Goal: Book appointment/travel/reservation

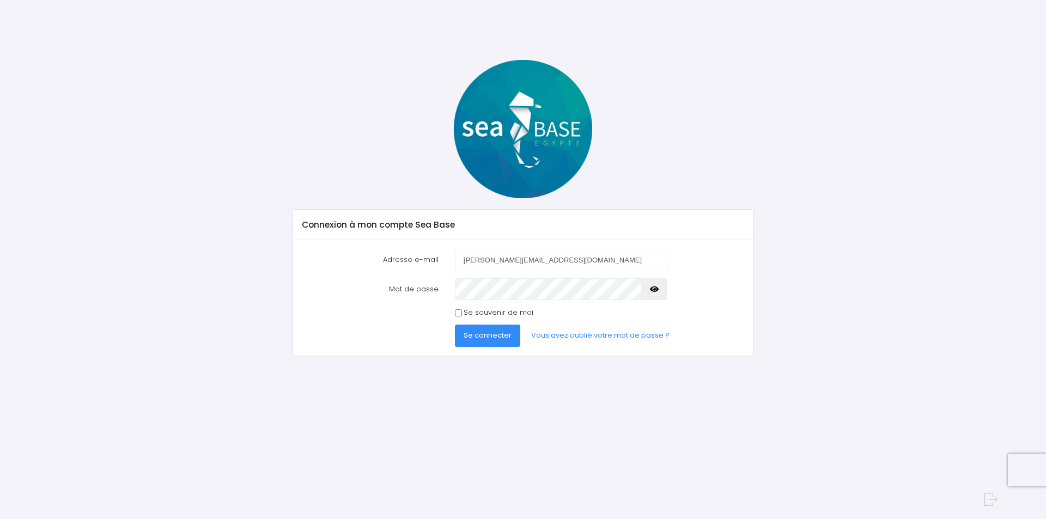
type input "vincent.prodhomme@wanadoo.fr"
click at [657, 289] on icon "button" at bounding box center [654, 289] width 9 height 0
click at [484, 334] on span "Se connecter" at bounding box center [487, 335] width 48 height 10
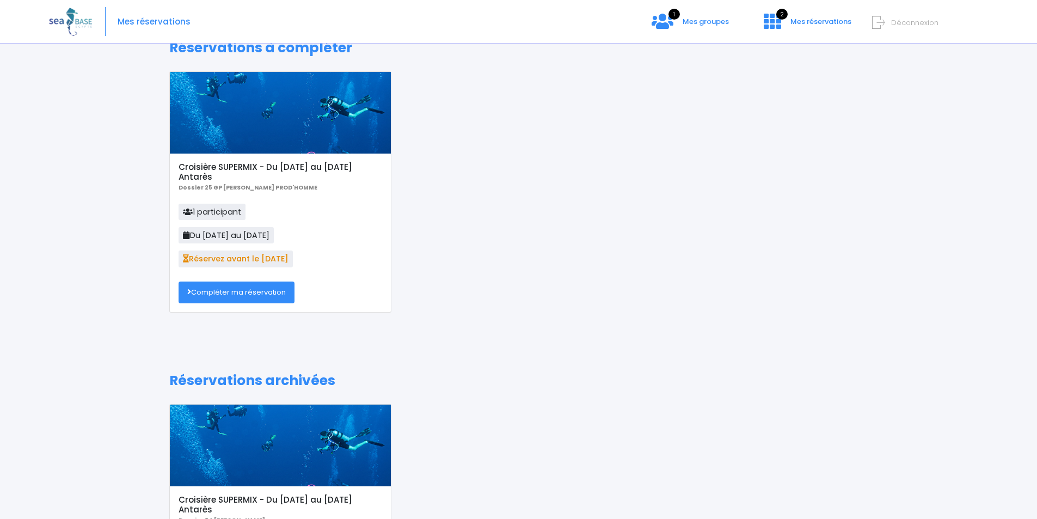
scroll to position [5, 0]
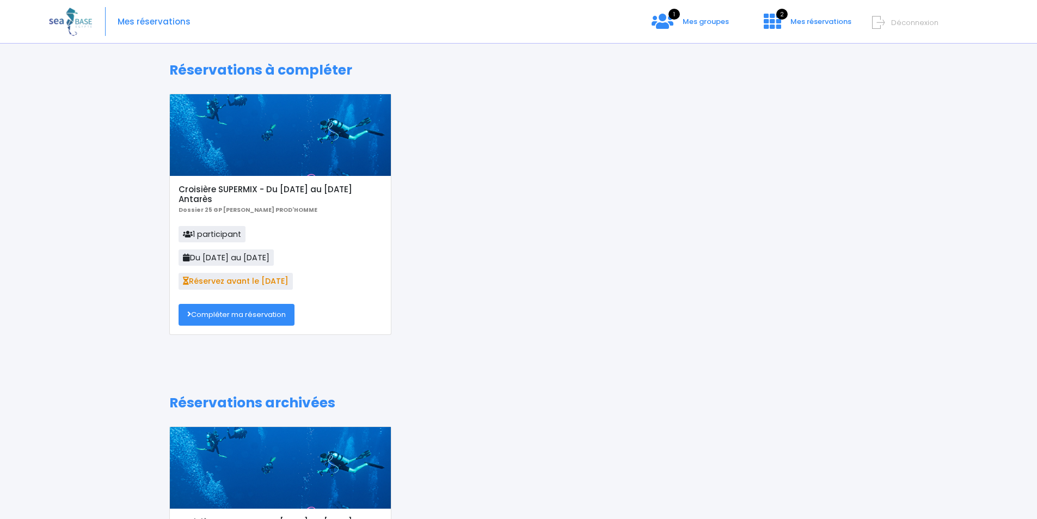
click at [271, 311] on link "Compléter ma réservation" at bounding box center [237, 315] width 116 height 22
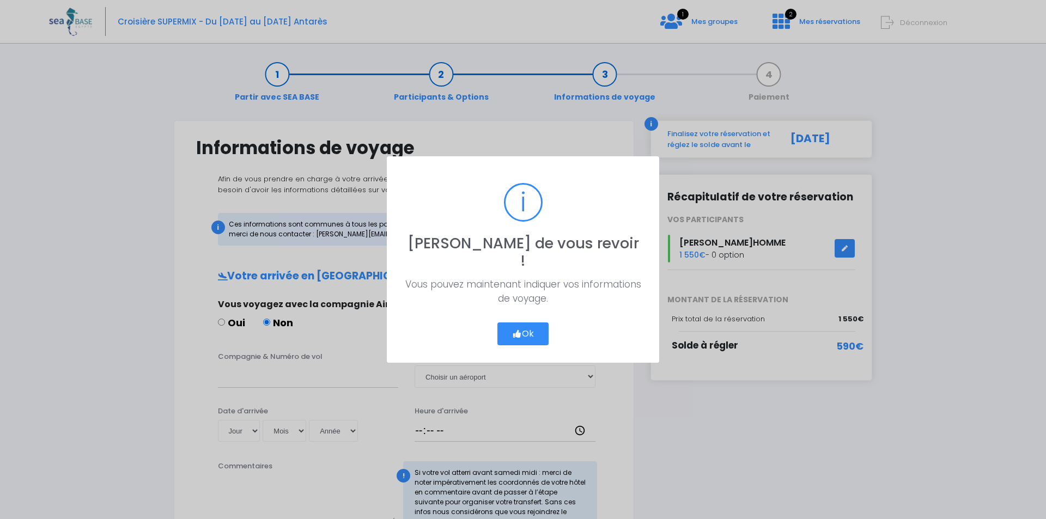
click at [520, 326] on button "Ok" at bounding box center [522, 333] width 51 height 23
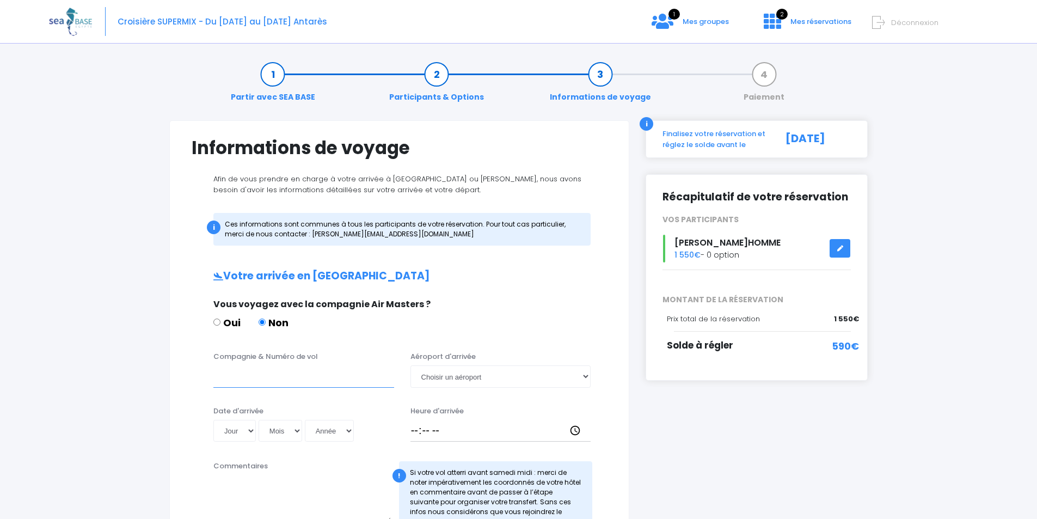
click at [303, 374] on input "Compagnie & Numéro de vol" at bounding box center [303, 376] width 181 height 22
type input "Turkish TK702"
click at [454, 375] on select "Choisir un aéroport Hurghada Marsa Alam" at bounding box center [501, 376] width 181 height 22
select select "Hurghada"
click at [411, 365] on select "Choisir un aéroport Hurghada Marsa Alam" at bounding box center [501, 376] width 181 height 22
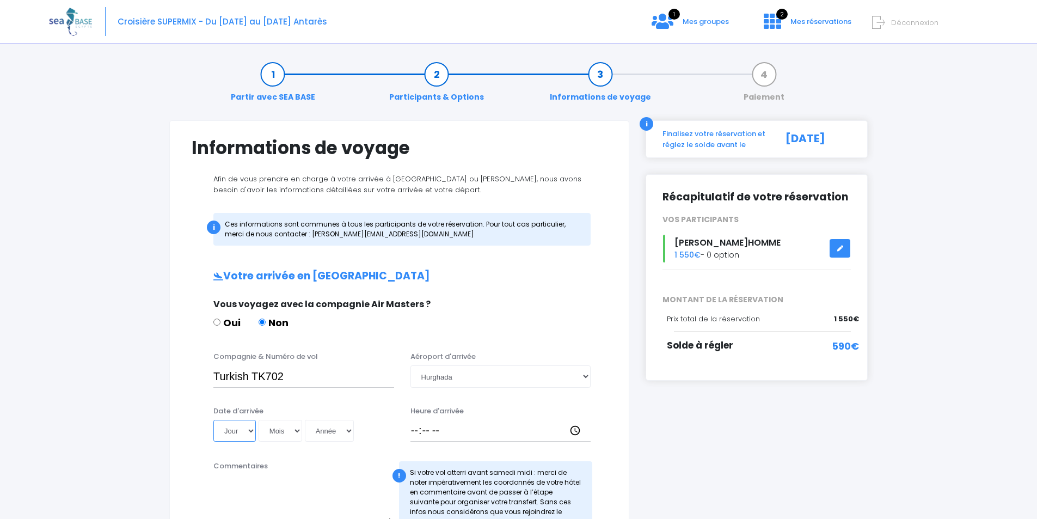
click at [245, 432] on select "Jour 01 02 03 04 05 06 07 08 09 10 11 12 13 14 15 16 17 18 19 20 21 22 23 24 25…" at bounding box center [234, 431] width 42 height 22
select select "18"
click at [213, 420] on select "Jour 01 02 03 04 05 06 07 08 09 10 11 12 13 14 15 16 17 18 19 20 21 22 23 24 25…" at bounding box center [234, 431] width 42 height 22
click at [282, 431] on select "Mois 01 02 03 04 05 06 07 08 09 10 11 12" at bounding box center [281, 431] width 44 height 22
select select "10"
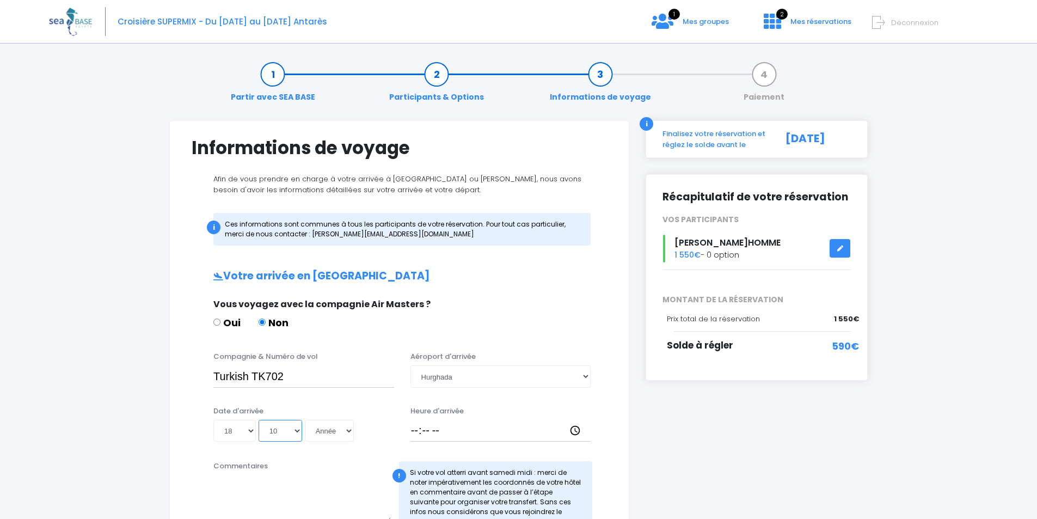
click at [259, 420] on select "Mois 01 02 03 04 05 06 07 08 09 10 11 12" at bounding box center [281, 431] width 44 height 22
click at [326, 435] on select "Année 2045 2044 2043 2042 2041 2040 2039 2038 2037 2036 2035 2034 2033 2032 203…" at bounding box center [329, 431] width 49 height 22
select select "2025"
click at [305, 420] on select "Année 2045 2044 2043 2042 2041 2040 2039 2038 2037 2036 2035 2034 2033 2032 203…" at bounding box center [329, 431] width 49 height 22
type input "2025-10-18"
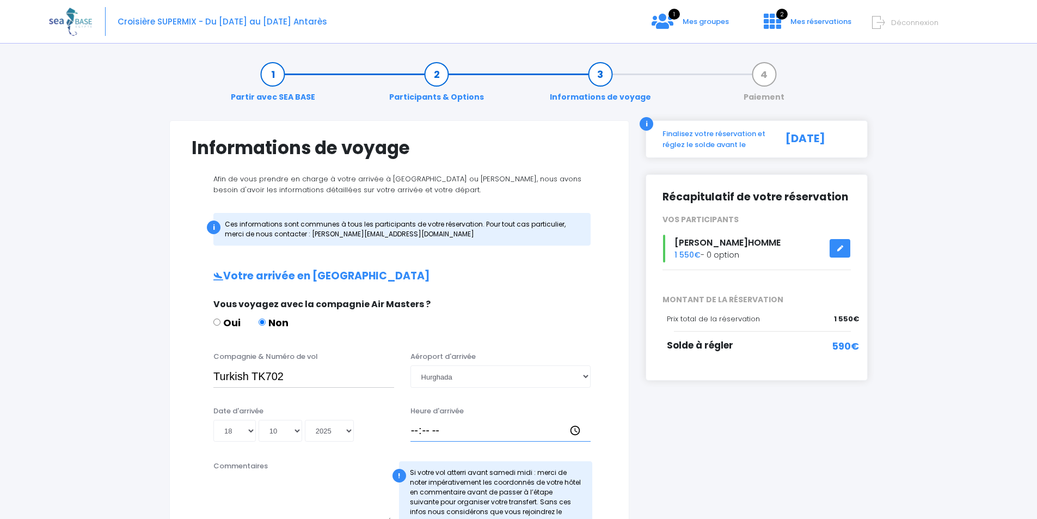
click at [427, 435] on input "Heure d'arrivée" at bounding box center [501, 431] width 181 height 22
click at [414, 432] on input "Heure d'arrivée" at bounding box center [501, 431] width 181 height 22
type input "04:45"
click at [252, 376] on input "Turkish TK702" at bounding box center [303, 376] width 181 height 22
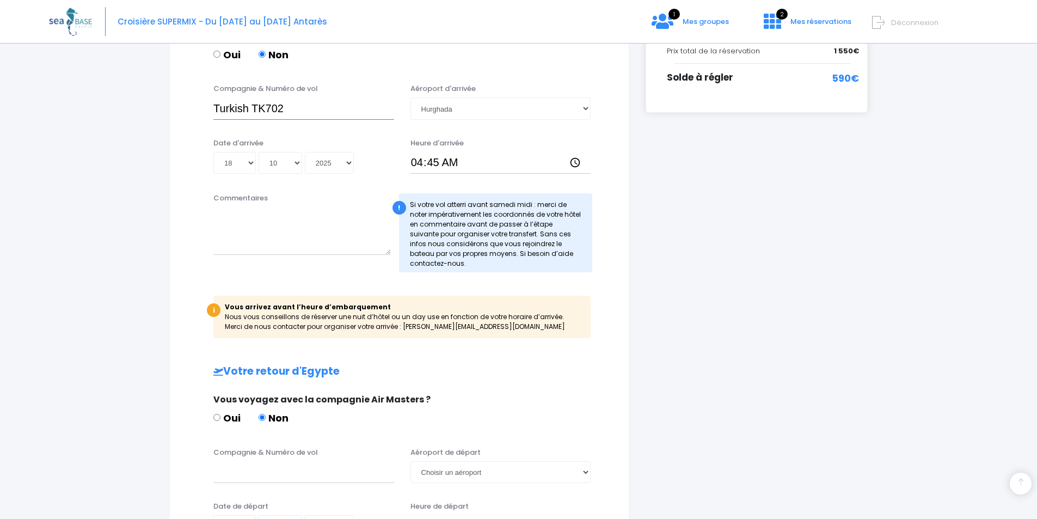
scroll to position [272, 0]
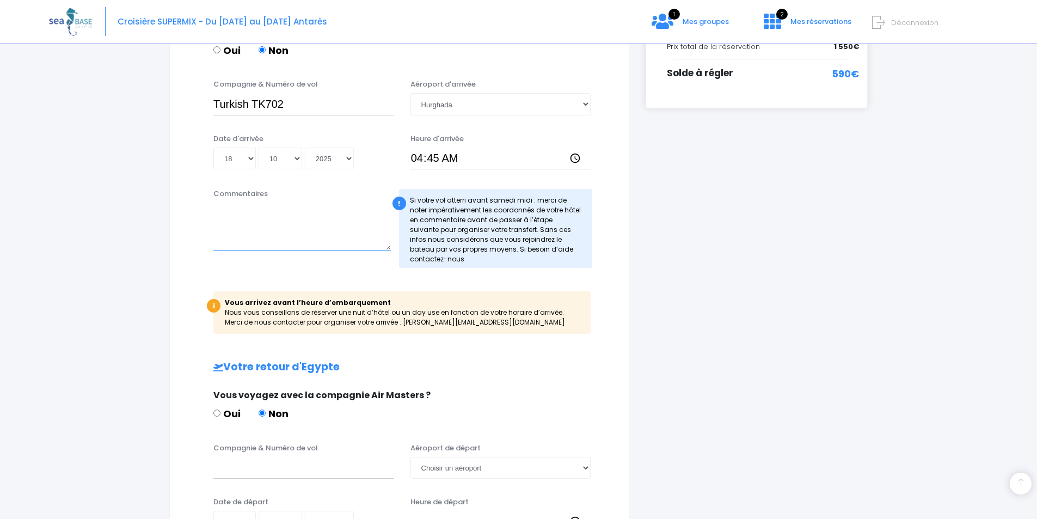
click at [307, 230] on textarea "Commentaires" at bounding box center [302, 227] width 178 height 48
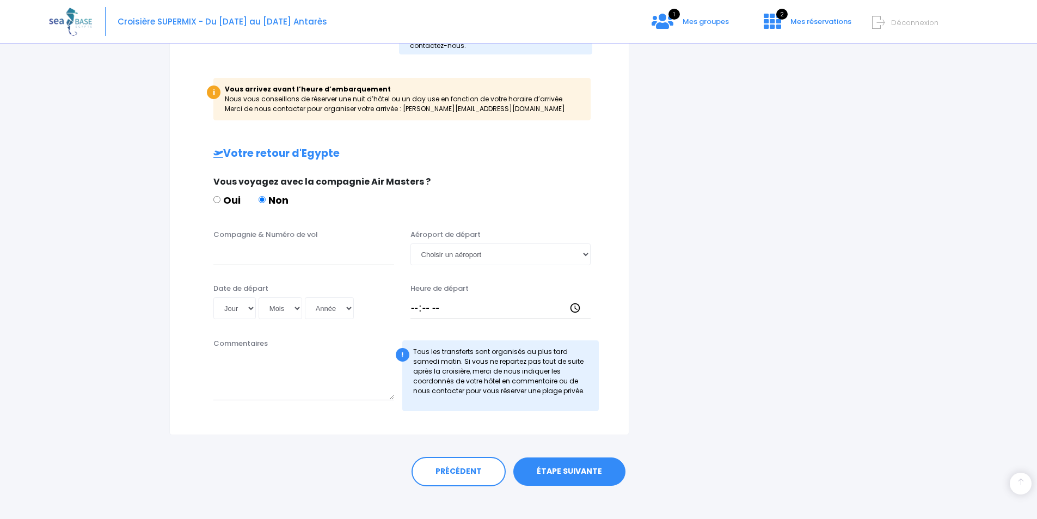
scroll to position [490, 0]
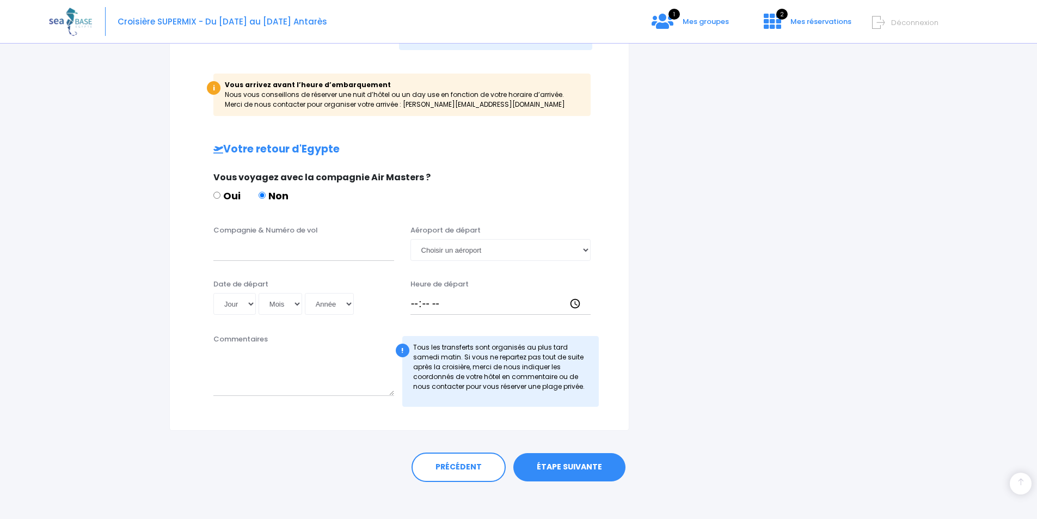
type textarea "Pas d'hotel de prevu."
click at [294, 250] on input "Compagnie & Numéro de vol" at bounding box center [303, 250] width 181 height 22
click at [253, 252] on input "Turkish TK703" at bounding box center [303, 250] width 181 height 22
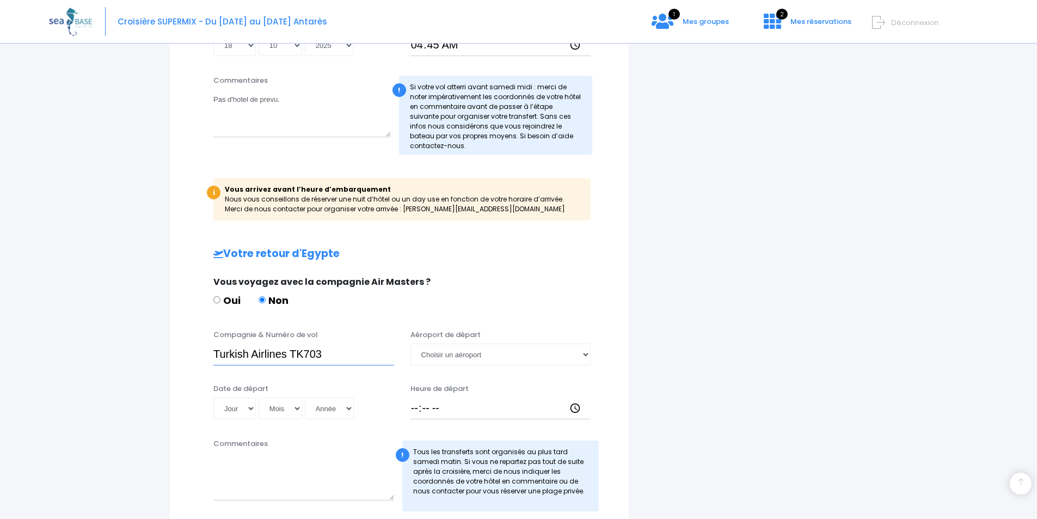
scroll to position [163, 0]
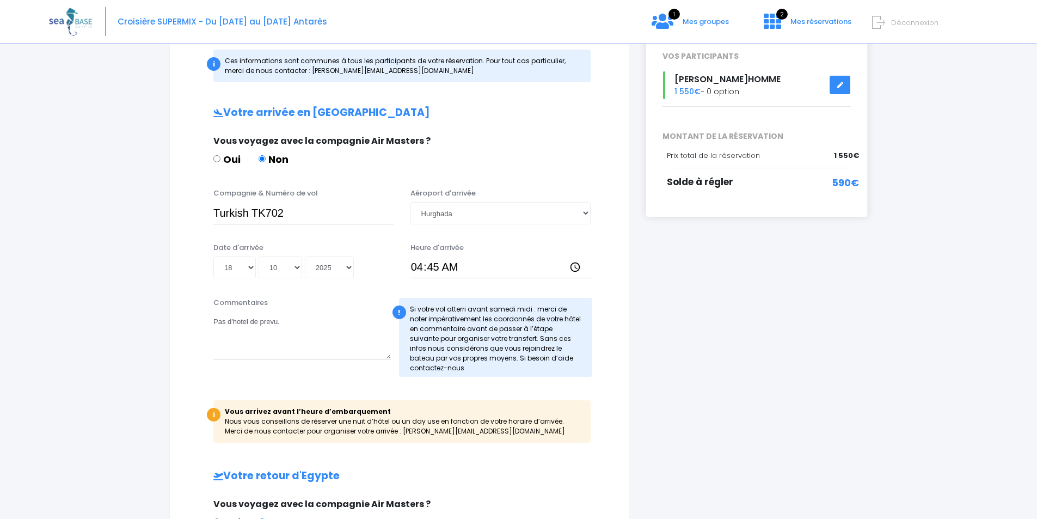
type input "Turkish Airlines TK703"
click at [252, 209] on input "Turkish TK702" at bounding box center [303, 213] width 181 height 22
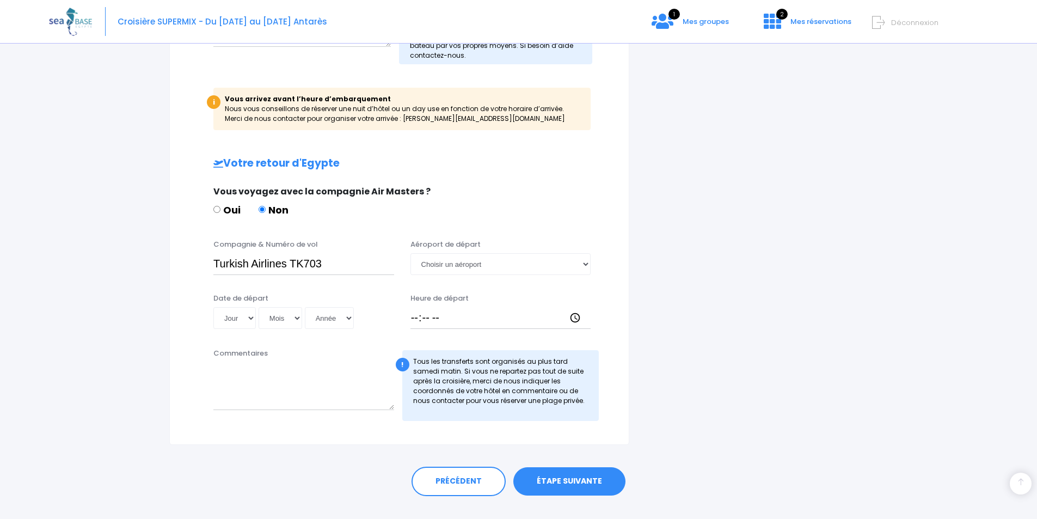
scroll to position [497, 0]
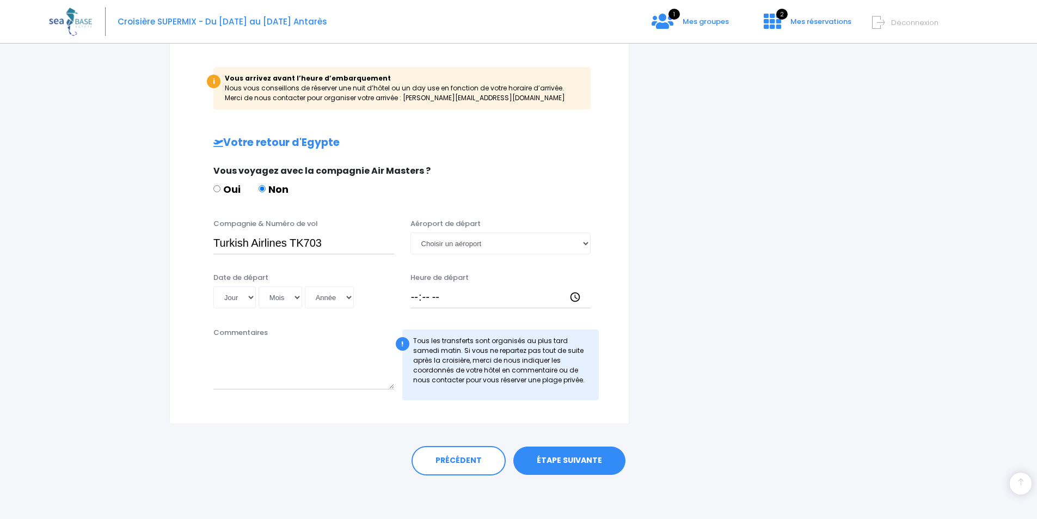
type input "Turkish Airlines TK702"
click at [448, 246] on select "Choisir un aéroport Hurghada Marsa Alam" at bounding box center [501, 244] width 181 height 22
select select "Hurghada"
click at [411, 233] on select "Choisir un aéroport Hurghada Marsa Alam" at bounding box center [501, 244] width 181 height 22
click at [227, 294] on select "Jour 01 02 03 04 05 06 07 08 09 10 11 12 13 14 15 16 17 18 19 20 21 22 23 24 25…" at bounding box center [234, 297] width 42 height 22
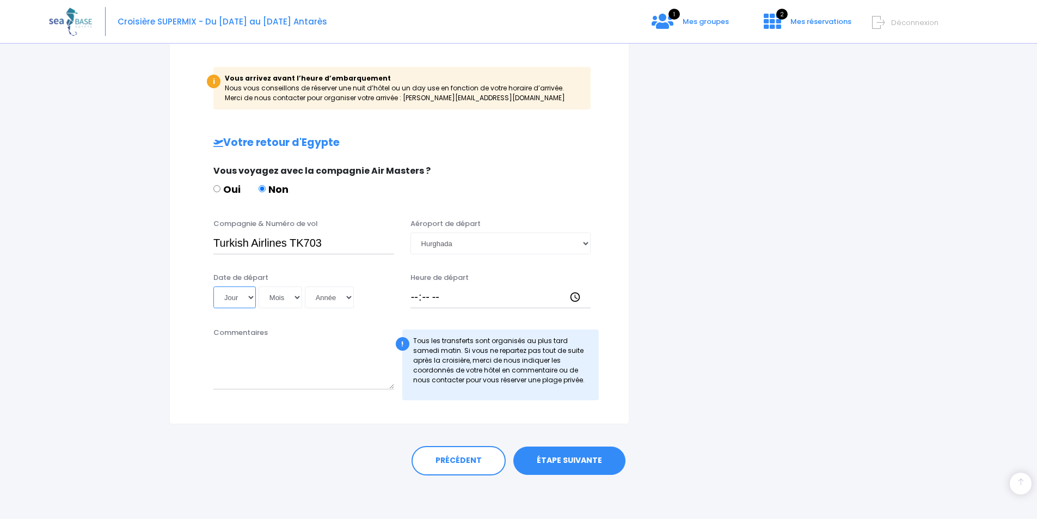
select select "25"
click at [213, 286] on select "Jour 01 02 03 04 05 06 07 08 09 10 11 12 13 14 15 16 17 18 19 20 21 22 23 24 25…" at bounding box center [234, 297] width 42 height 22
click at [273, 292] on select "Mois 01 02 03 04 05 06 07 08 09 10 11 12" at bounding box center [281, 297] width 44 height 22
select select "10"
click at [259, 286] on select "Mois 01 02 03 04 05 06 07 08 09 10 11 12" at bounding box center [281, 297] width 44 height 22
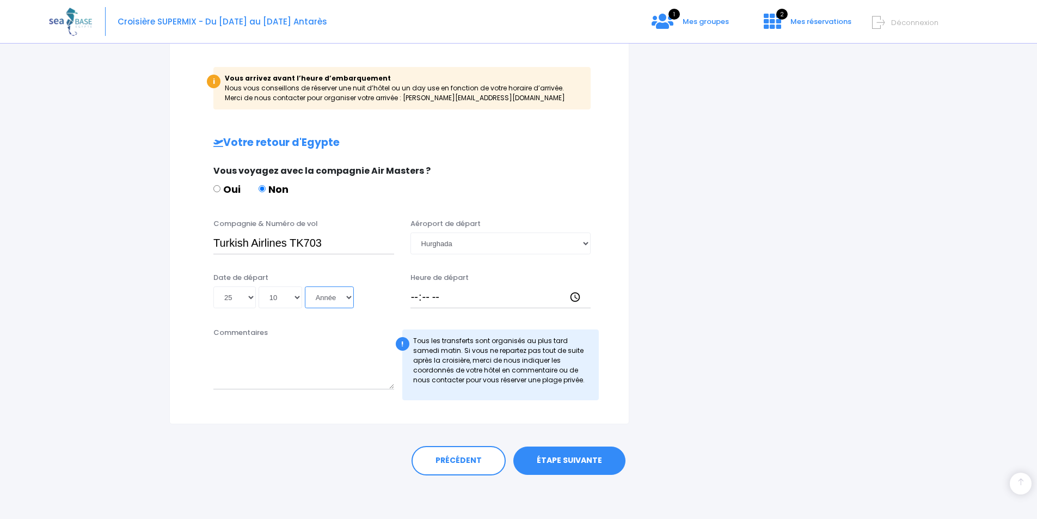
click at [321, 297] on select "Année 2045 2044 2043 2042 2041 2040 2039 2038 2037 2036 2035 2034 2033 2032 203…" at bounding box center [329, 297] width 49 height 22
click at [323, 293] on select "Année 2045 2044 2043 2042 2041 2040 2039 2038 2037 2036 2035 2034 2033 2032 203…" at bounding box center [329, 297] width 49 height 22
select select "2025"
click at [305, 286] on select "Année 2045 2044 2043 2042 2041 2040 2039 2038 2037 2036 2035 2034 2033 2032 203…" at bounding box center [329, 297] width 49 height 22
type input "2025-10-25"
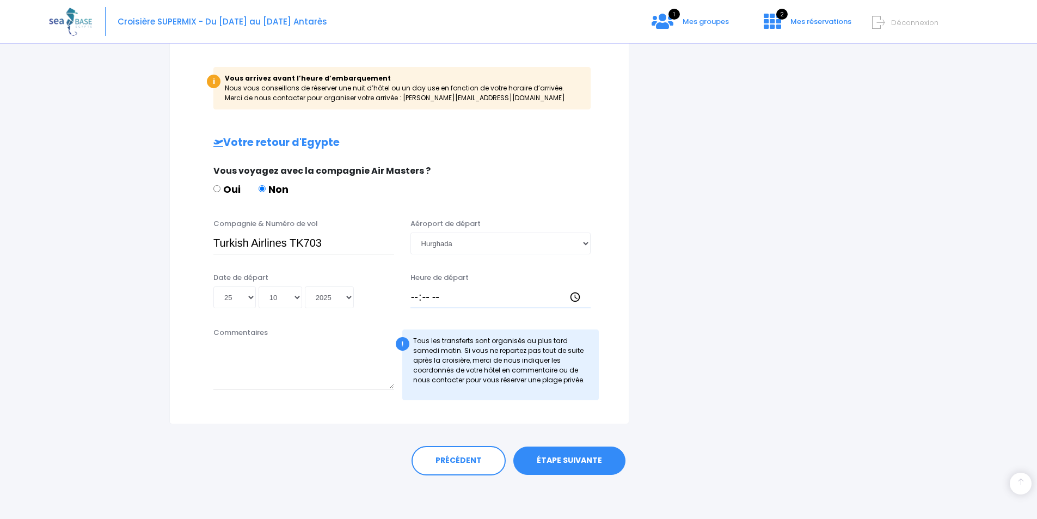
click at [415, 297] on input "Heure de départ" at bounding box center [501, 297] width 181 height 22
type input "05:40"
click at [456, 307] on input "05:40" at bounding box center [501, 297] width 181 height 22
click at [459, 292] on input "05:40" at bounding box center [501, 297] width 181 height 22
click at [569, 465] on link "ÉTAPE SUIVANTE" at bounding box center [570, 461] width 112 height 28
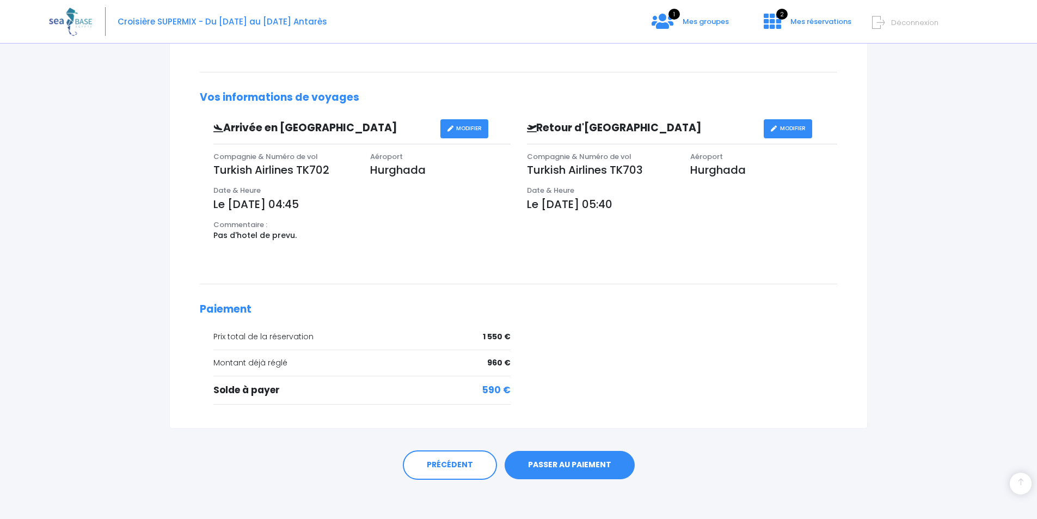
scroll to position [272, 0]
click at [583, 466] on link "PASSER AU PAIEMENT" at bounding box center [570, 464] width 130 height 28
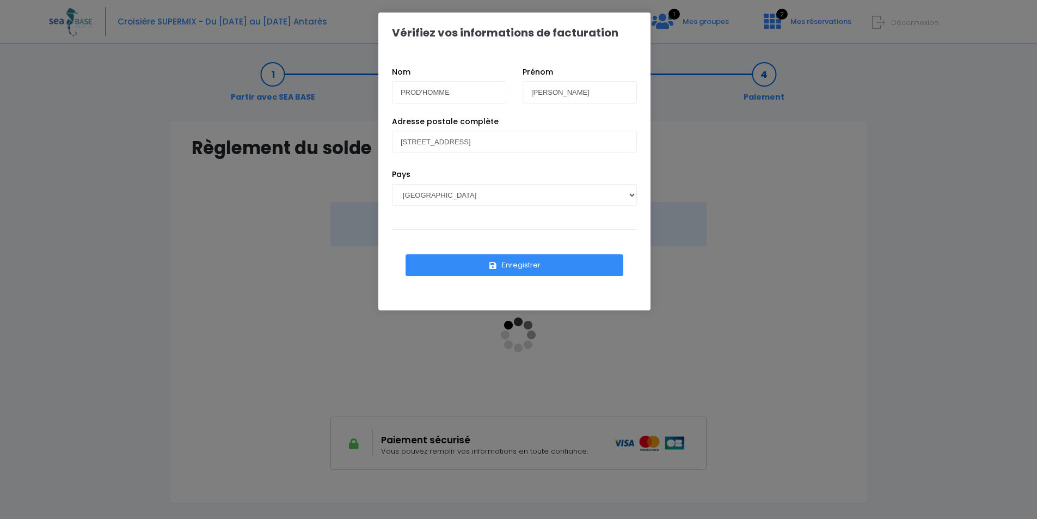
click at [540, 265] on button "Enregistrer" at bounding box center [515, 265] width 218 height 22
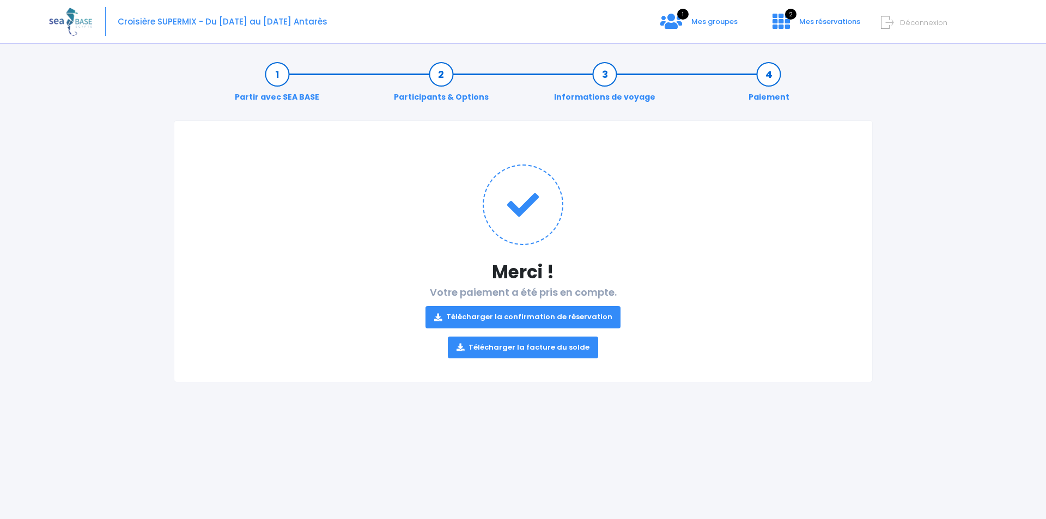
click at [538, 315] on link "Télécharger la confirmation de réservation" at bounding box center [523, 317] width 196 height 22
click at [538, 347] on link "Télécharger la facture du solde" at bounding box center [523, 348] width 150 height 22
click at [731, 17] on span "Mes groupes" at bounding box center [714, 21] width 46 height 10
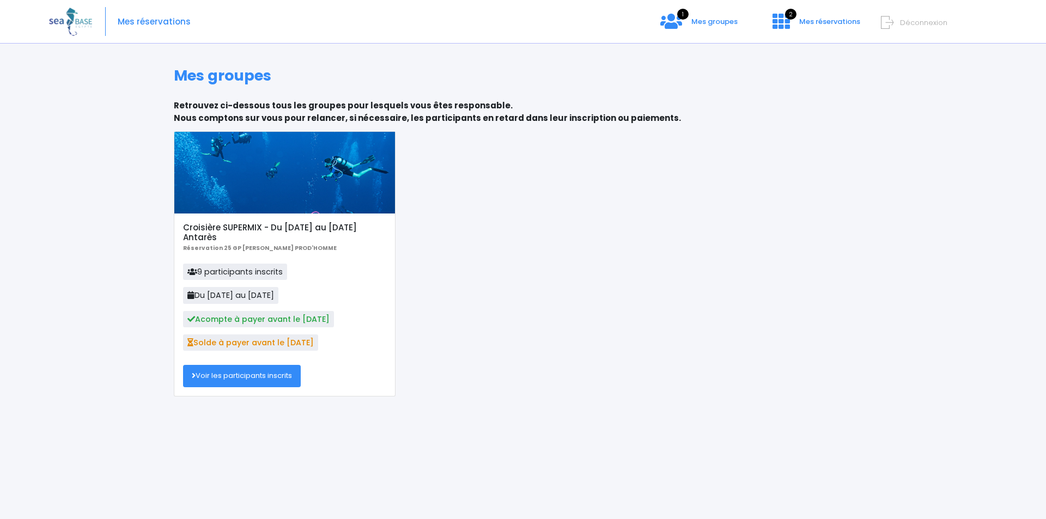
click at [903, 24] on span "Déconnexion" at bounding box center [923, 22] width 47 height 10
